Goal: Information Seeking & Learning: Learn about a topic

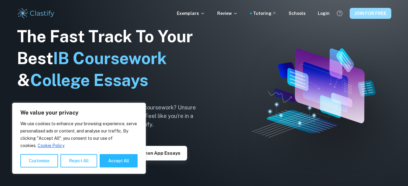
click at [362, 13] on button "JOIN FOR FREE" at bounding box center [371, 13] width 42 height 11
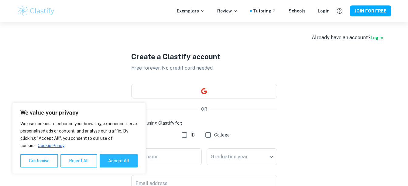
click at [188, 133] on input "IB" at bounding box center [185, 135] width 12 height 12
checkbox input "true"
click at [129, 158] on button "Accept All" at bounding box center [119, 160] width 38 height 13
checkbox input "true"
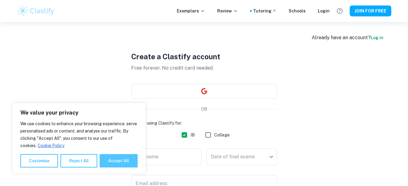
checkbox input "true"
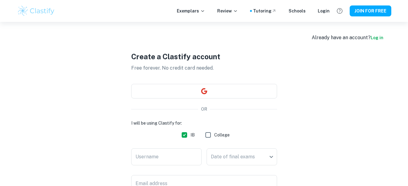
scroll to position [33, 0]
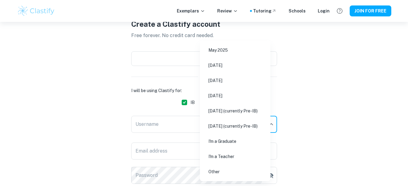
click at [230, 128] on body "We value your privacy We use cookies to enhance your browsing experience, serve…" at bounding box center [204, 82] width 408 height 186
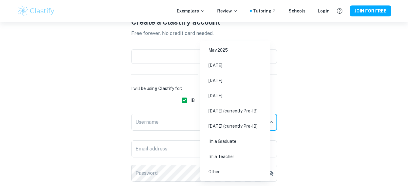
scroll to position [34, 0]
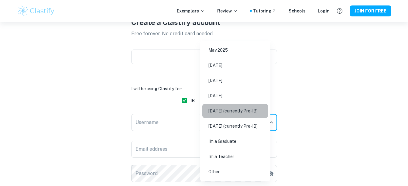
click at [244, 113] on li "[DATE] (currently Pre-IB)" at bounding box center [236, 111] width 66 height 14
type input "M27"
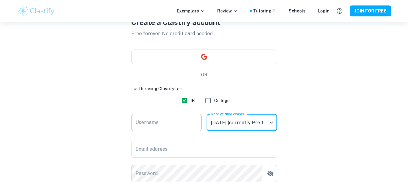
click at [189, 127] on input "Username" at bounding box center [166, 122] width 71 height 17
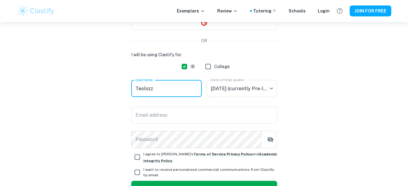
scroll to position [69, 0]
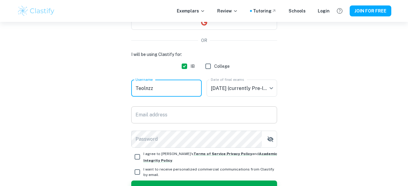
type input "Teolnzz"
click at [207, 110] on input "Email address" at bounding box center [204, 114] width 146 height 17
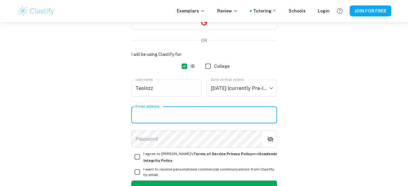
type input "[EMAIL_ADDRESS][DOMAIN_NAME]"
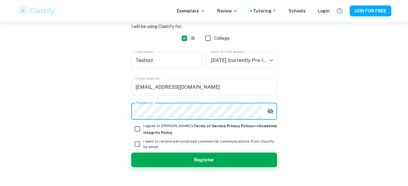
scroll to position [99, 0]
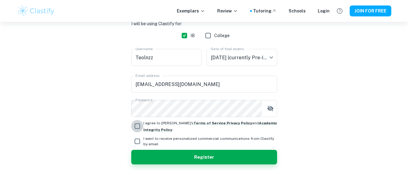
click at [139, 123] on input "I agree to [PERSON_NAME]'s Terms of Service , Privacy Policy and Academic Integ…" at bounding box center [137, 126] width 12 height 12
checkbox input "true"
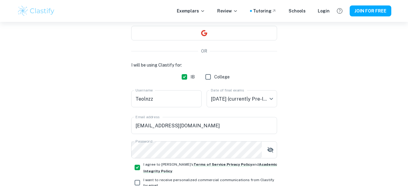
scroll to position [107, 0]
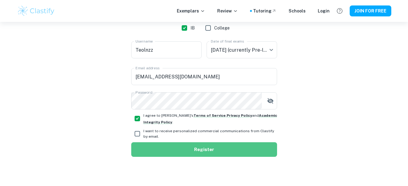
click at [173, 151] on button "Register" at bounding box center [204, 149] width 146 height 15
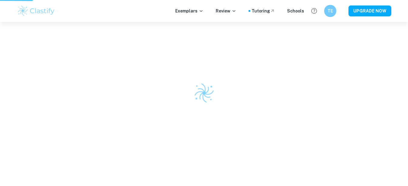
scroll to position [22, 0]
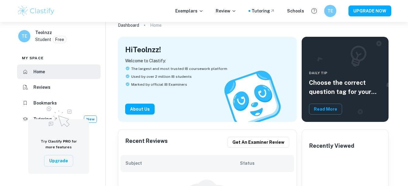
scroll to position [49, 0]
click at [66, 85] on li "Reviews" at bounding box center [59, 87] width 84 height 15
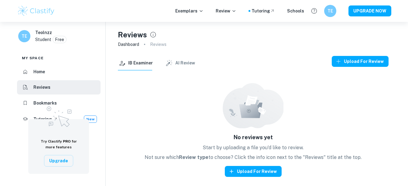
click at [41, 73] on h6 "Home" at bounding box center [39, 71] width 12 height 7
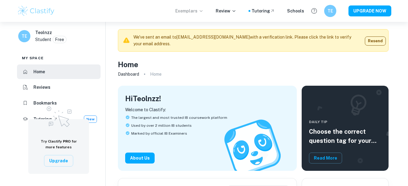
click at [197, 9] on p "Exemplars" at bounding box center [189, 11] width 28 height 7
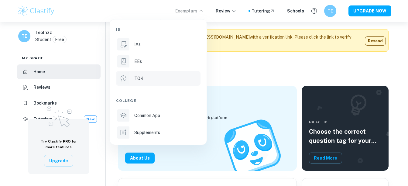
click at [138, 79] on p "TOK" at bounding box center [138, 78] width 9 height 7
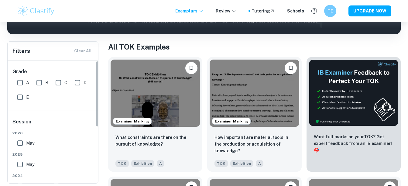
scroll to position [2, 0]
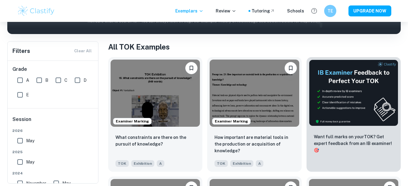
click at [22, 81] on input "A" at bounding box center [20, 80] width 12 height 12
checkbox input "true"
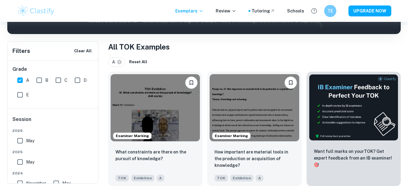
click at [37, 80] on input "B" at bounding box center [39, 80] width 12 height 12
checkbox input "true"
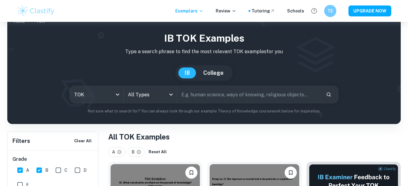
scroll to position [43, 0]
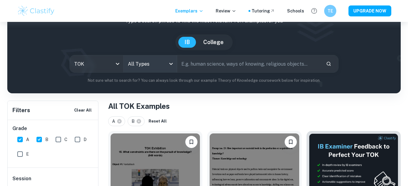
click at [144, 66] on body "We value your privacy We use cookies to enhance your browsing experience, serve…" at bounding box center [204, 71] width 408 height 186
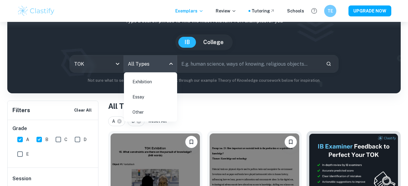
click at [144, 66] on div at bounding box center [204, 93] width 408 height 186
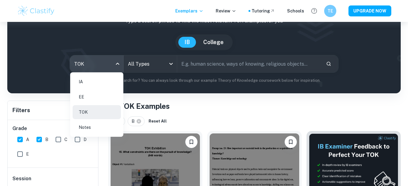
click at [117, 64] on body "We value your privacy We use cookies to enhance your browsing experience, serve…" at bounding box center [204, 71] width 408 height 186
click at [117, 64] on div at bounding box center [204, 93] width 408 height 186
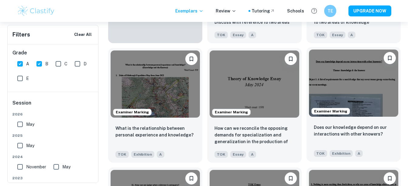
scroll to position [485, 0]
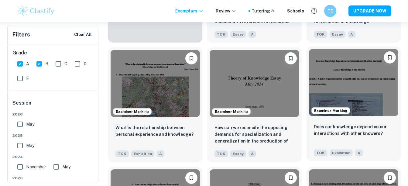
click at [359, 92] on img at bounding box center [353, 82] width 89 height 67
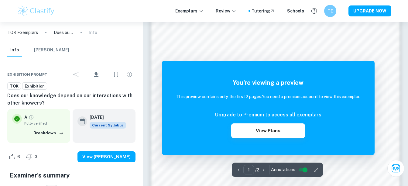
scroll to position [466, 0]
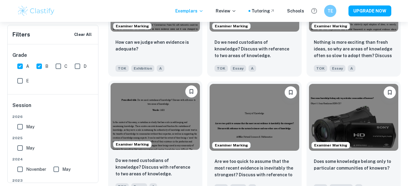
scroll to position [696, 0]
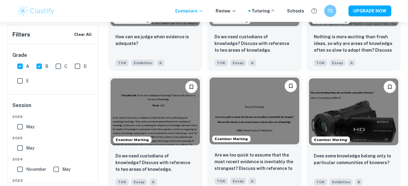
click at [232, 117] on img at bounding box center [254, 111] width 89 height 67
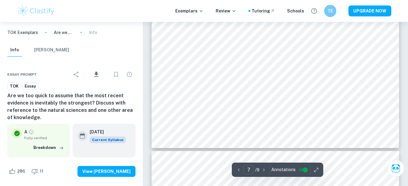
type input "8"
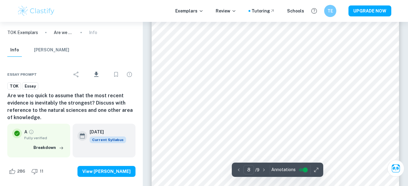
scroll to position [2362, 0]
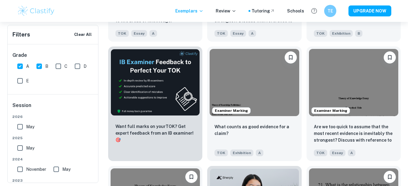
scroll to position [845, 0]
